Goal: Task Accomplishment & Management: Manage account settings

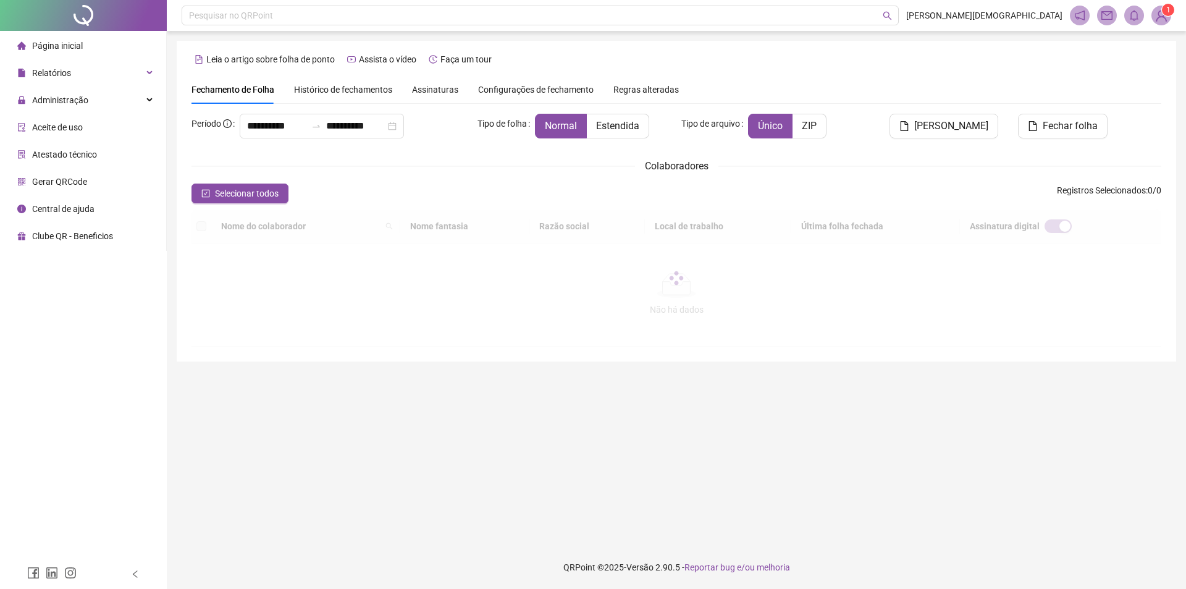
click at [794, 345] on div at bounding box center [676, 277] width 970 height 137
click at [148, 94] on div "Administração" at bounding box center [82, 100] width 161 height 25
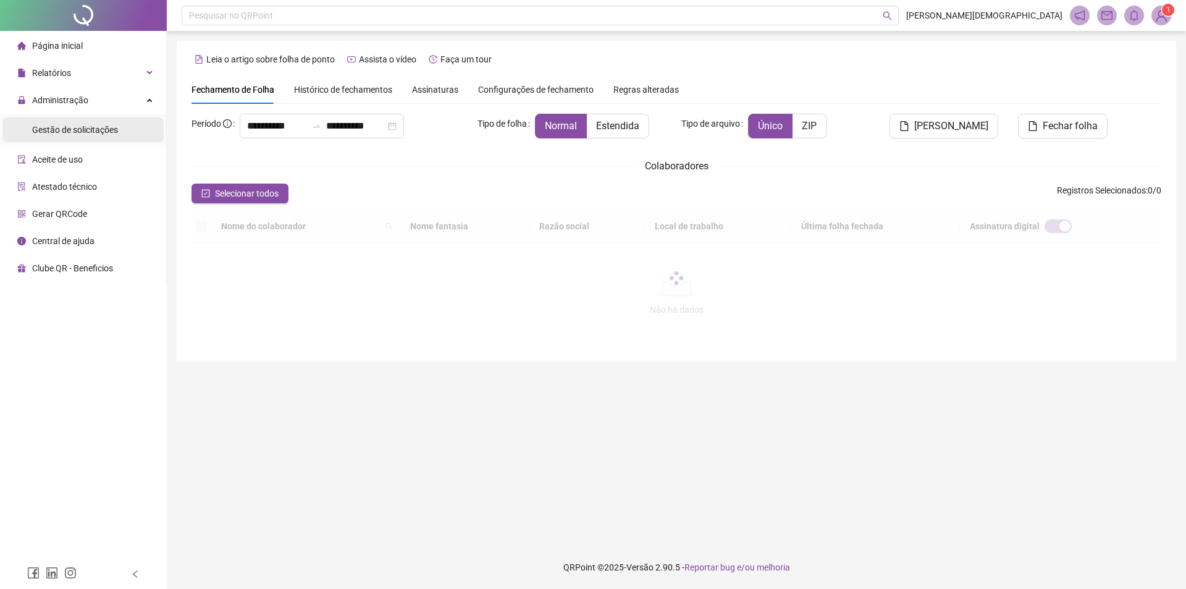
click at [120, 131] on li "Gestão de solicitações" at bounding box center [82, 129] width 161 height 25
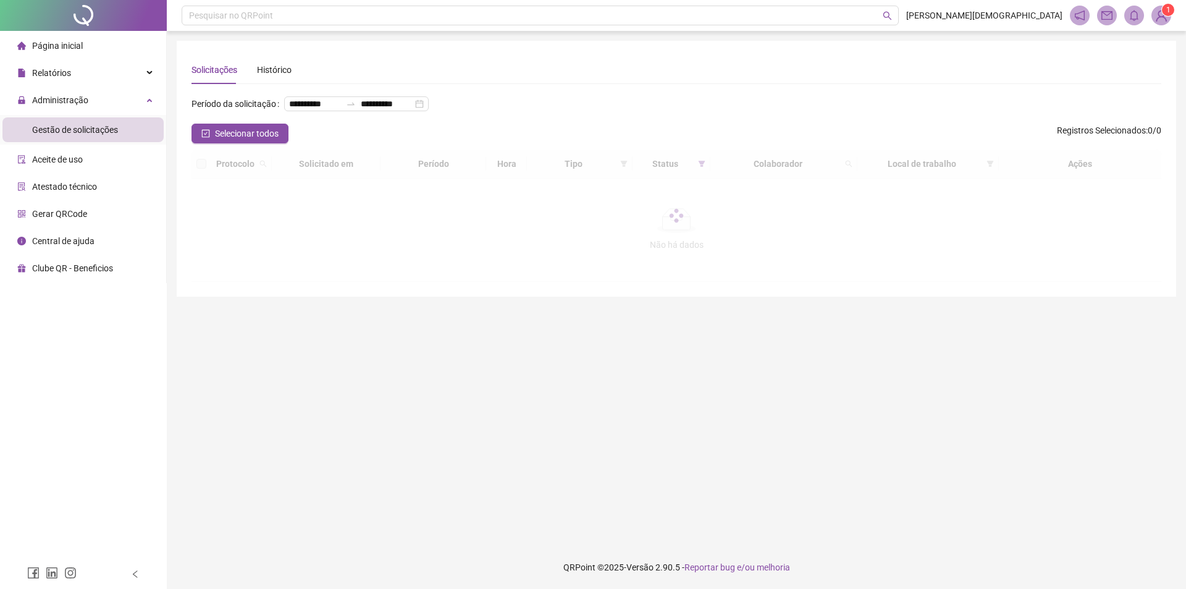
click at [69, 58] on ul "Página inicial Relatórios Administração Gestão de solicitações Aceite de uso At…" at bounding box center [83, 157] width 167 height 252
click at [82, 95] on span "Administração" at bounding box center [60, 100] width 56 height 10
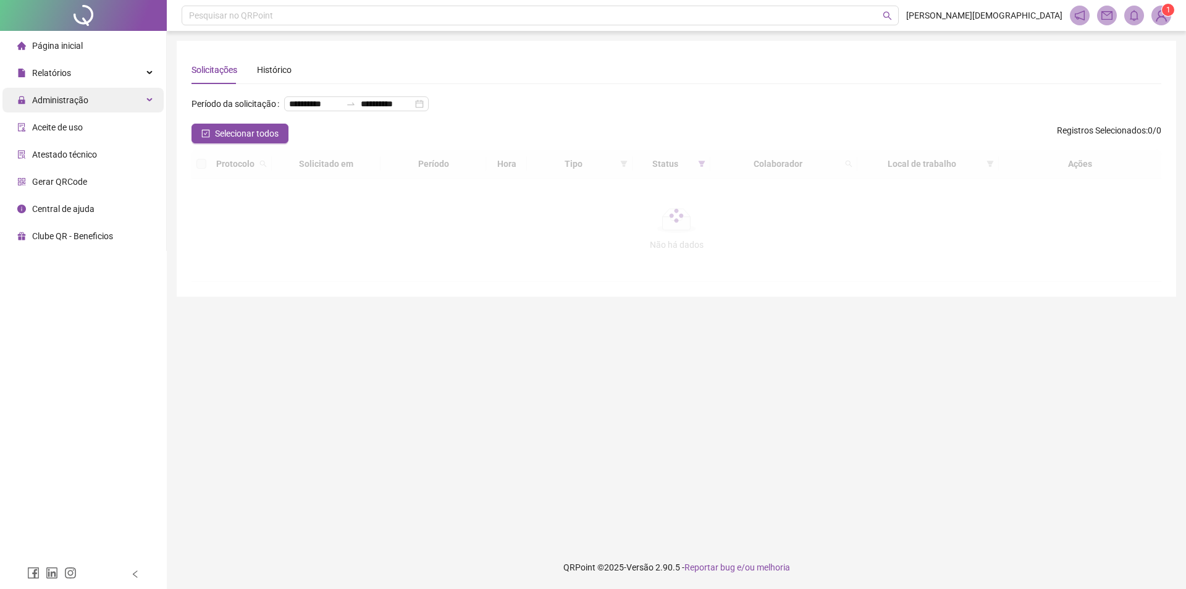
click at [82, 95] on span "Administração" at bounding box center [60, 100] width 56 height 10
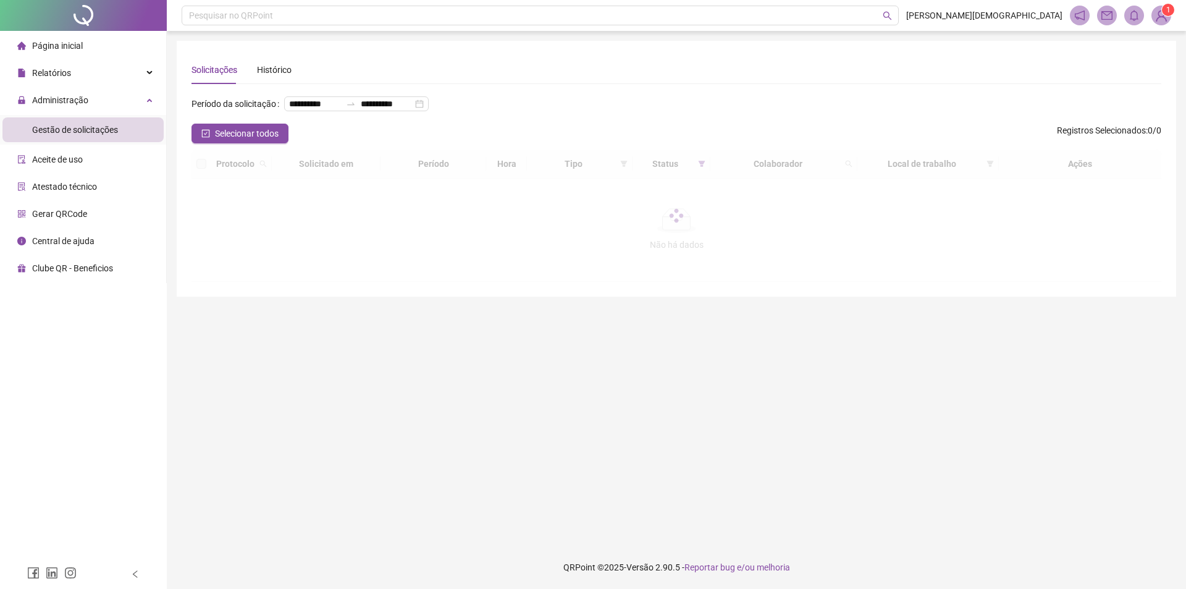
click at [82, 125] on span "Gestão de solicitações" at bounding box center [75, 130] width 86 height 10
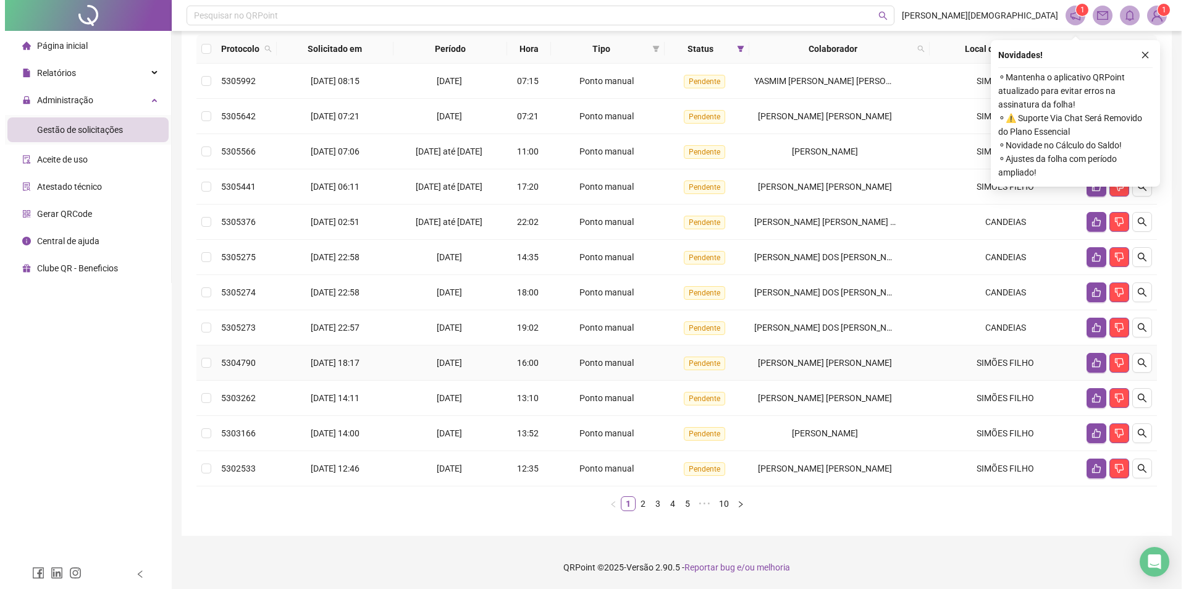
scroll to position [124, 0]
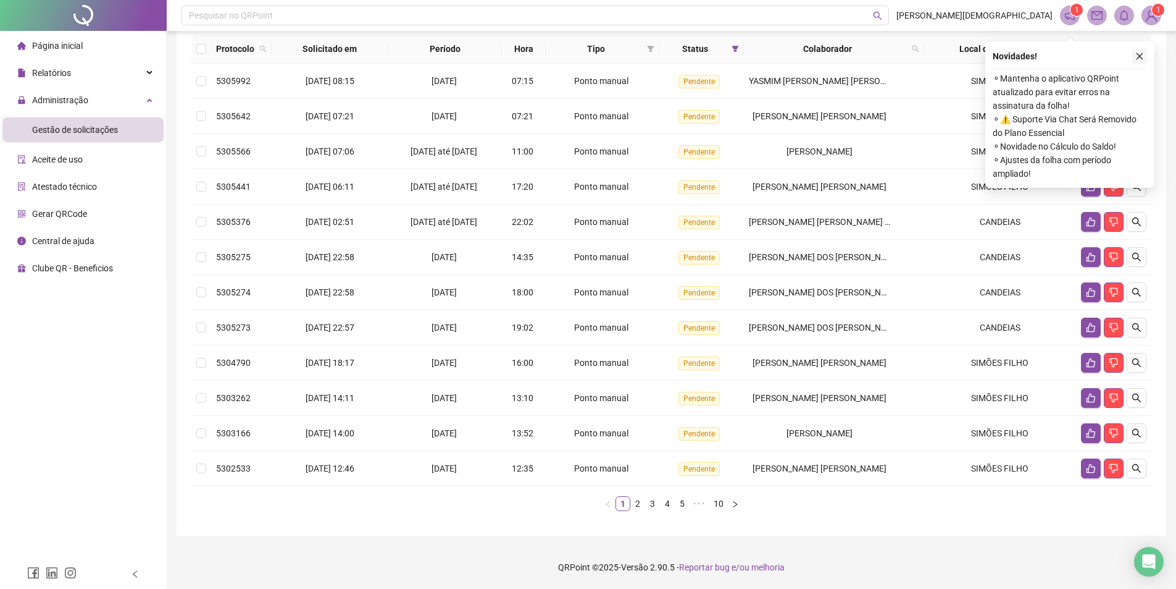
click at [1135, 49] on button "button" at bounding box center [1140, 56] width 15 height 15
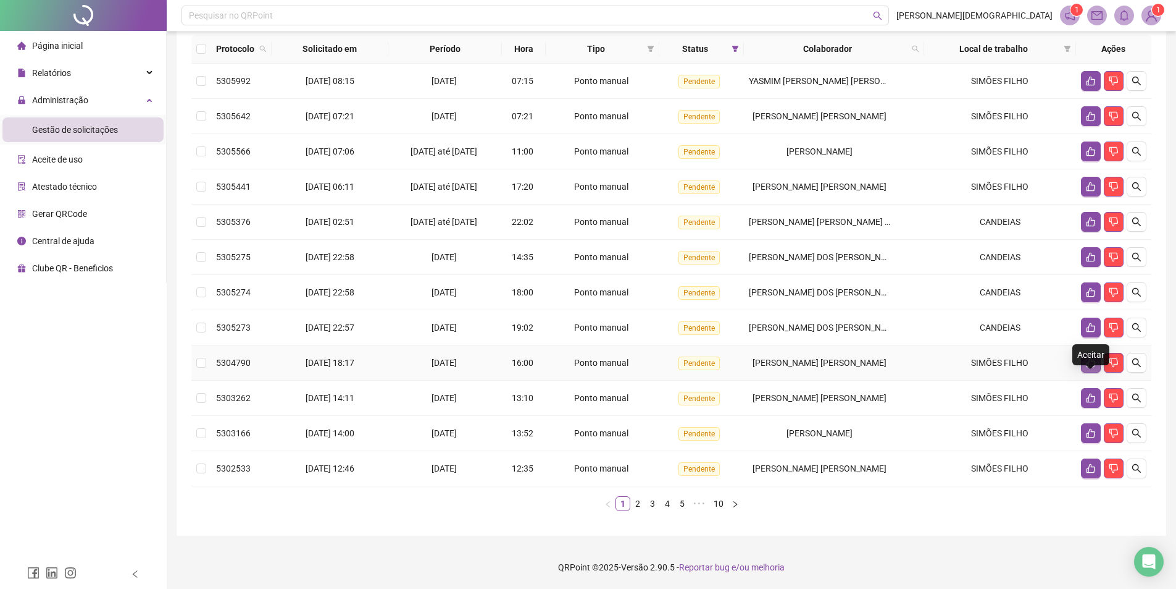
click at [1089, 367] on icon "like" at bounding box center [1091, 362] width 9 height 9
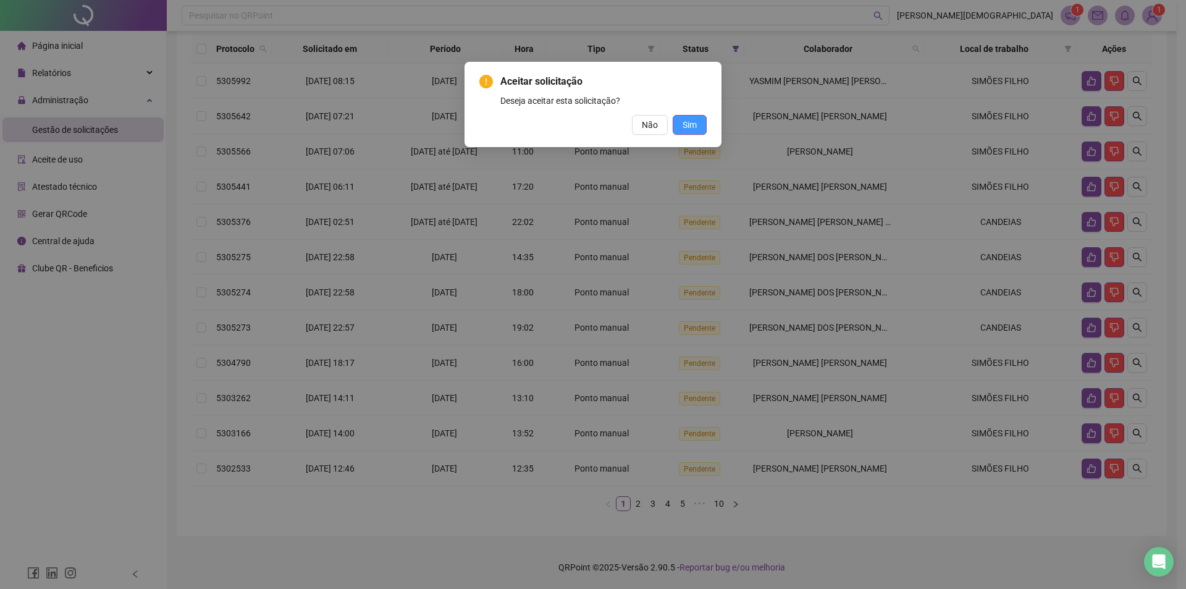
click at [682, 122] on span "Sim" at bounding box center [689, 125] width 14 height 14
click at [717, 122] on div "Aceitar solicitação Deseja aceitar esta solicitação? Não Sim" at bounding box center [592, 104] width 257 height 85
